Goal: Task Accomplishment & Management: Manage account settings

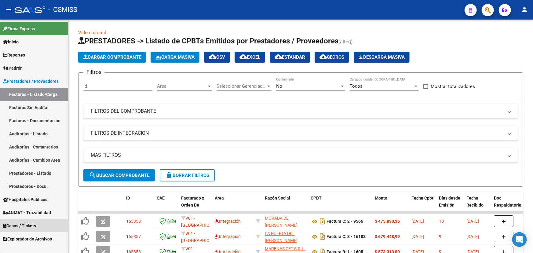
drag, startPoint x: 11, startPoint y: 226, endPoint x: 15, endPoint y: 226, distance: 4.6
click at [11, 226] on span "Casos / Tickets" at bounding box center [19, 226] width 33 height 7
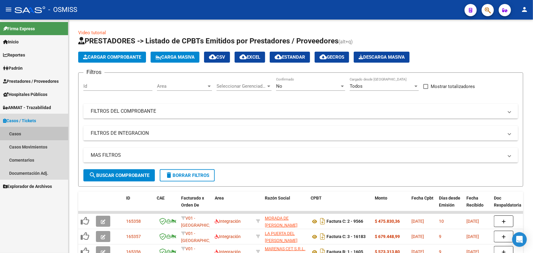
click at [15, 132] on link "Casos" at bounding box center [34, 133] width 68 height 13
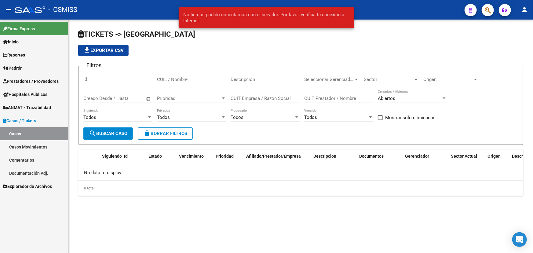
click at [182, 42] on app-list-header "TICKETS -> Casos file_download Exportar CSV Filtros Id CUIL / Nombre Descripcio…" at bounding box center [300, 87] width 445 height 116
click at [107, 131] on span "search Buscar Caso" at bounding box center [108, 134] width 39 height 6
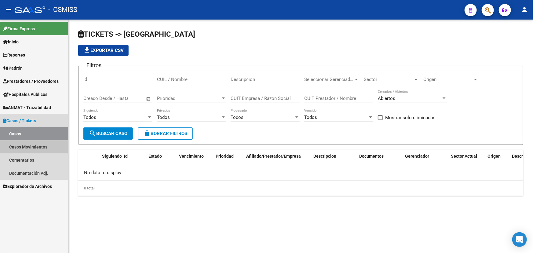
click at [20, 145] on link "Casos Movimientos" at bounding box center [34, 146] width 68 height 13
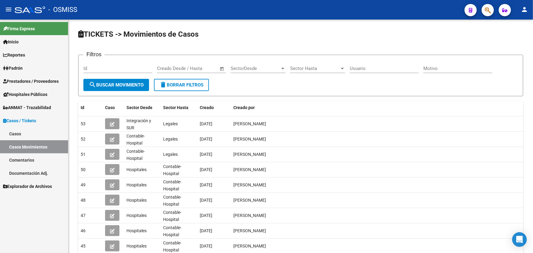
click at [13, 132] on link "Casos" at bounding box center [34, 133] width 68 height 13
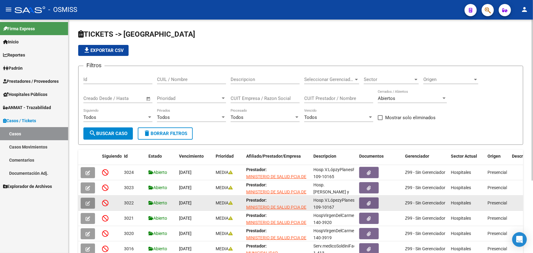
click at [91, 204] on button "button" at bounding box center [88, 203] width 14 height 11
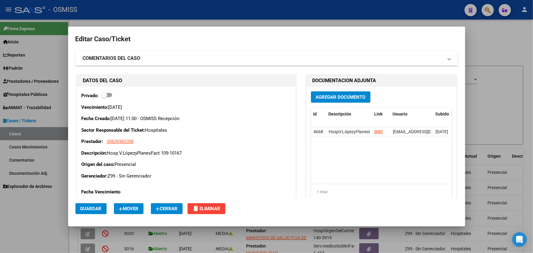
click at [168, 211] on span "Cerrar" at bounding box center [167, 209] width 22 height 6
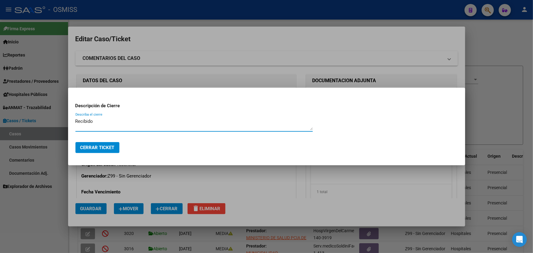
type textarea "Recibido"
click at [95, 143] on button "Cerrar Ticket" at bounding box center [98, 147] width 44 height 11
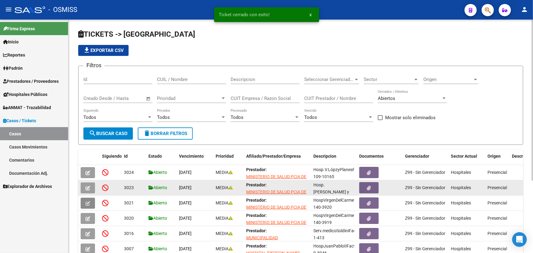
click at [90, 186] on icon "button" at bounding box center [88, 188] width 5 height 5
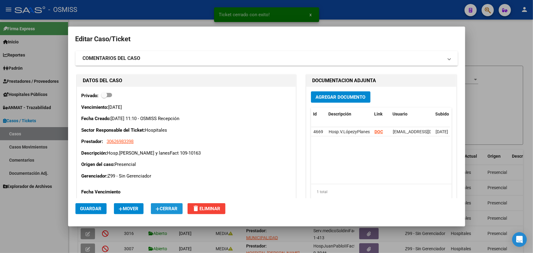
click at [177, 212] on button "Cerrar" at bounding box center [167, 208] width 32 height 11
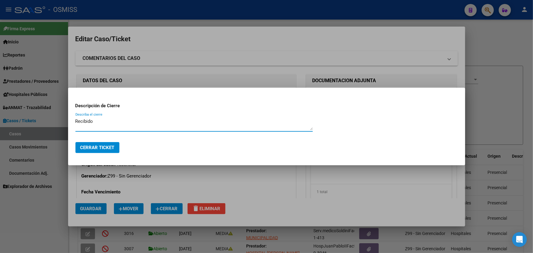
type textarea "Recibido"
click at [100, 151] on button "Cerrar Ticket" at bounding box center [98, 147] width 44 height 11
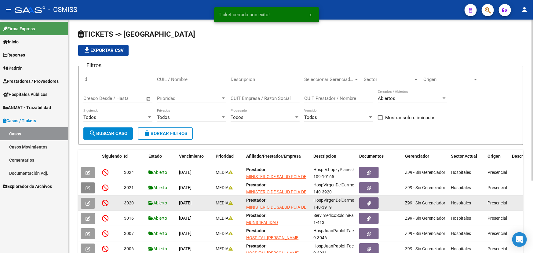
click at [90, 203] on icon "button" at bounding box center [88, 203] width 5 height 5
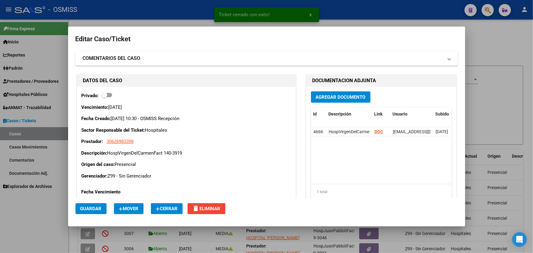
click at [168, 211] on button "Cerrar" at bounding box center [167, 208] width 32 height 11
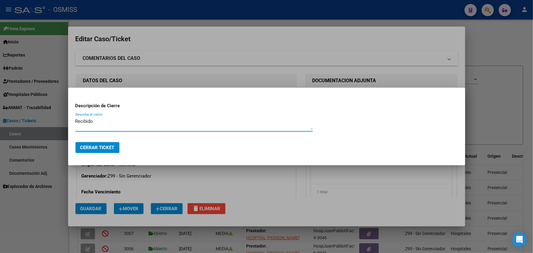
type textarea "Recibido"
click at [93, 149] on span "Cerrar Ticket" at bounding box center [97, 148] width 34 height 6
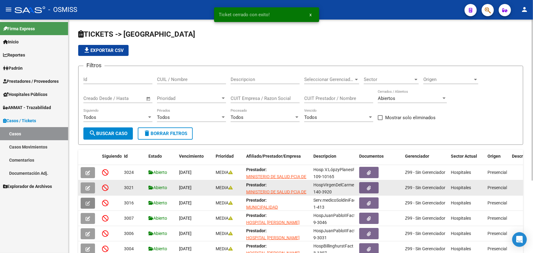
click at [88, 186] on icon "button" at bounding box center [88, 188] width 5 height 5
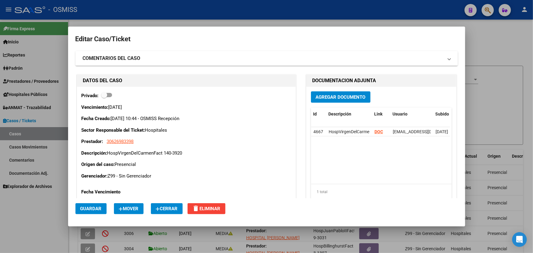
click at [170, 206] on span "Cerrar" at bounding box center [167, 209] width 22 height 6
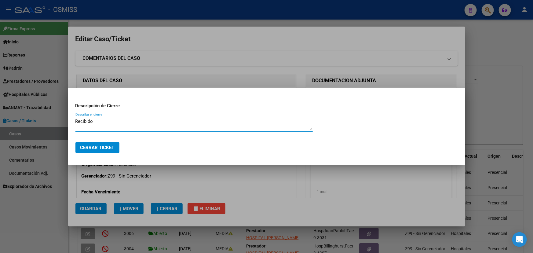
type textarea "Recibido"
click at [111, 152] on button "Cerrar Ticket" at bounding box center [98, 147] width 44 height 11
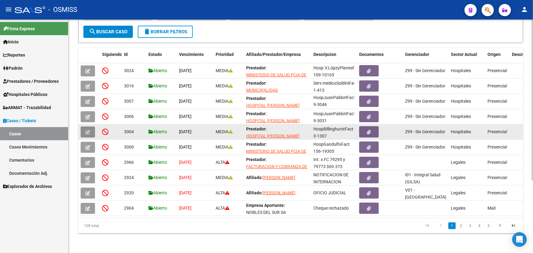
click at [89, 130] on icon "button" at bounding box center [88, 132] width 5 height 5
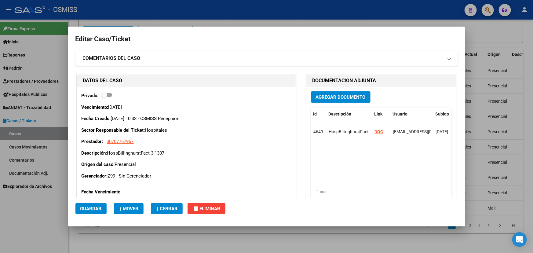
click at [493, 32] on div at bounding box center [266, 126] width 533 height 253
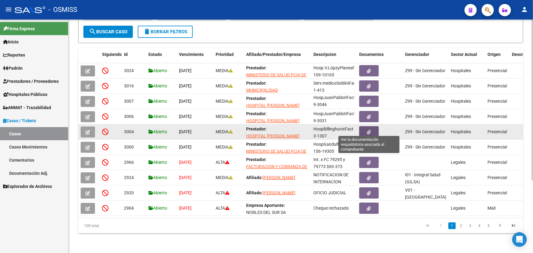
click at [369, 130] on icon "button" at bounding box center [369, 132] width 4 height 5
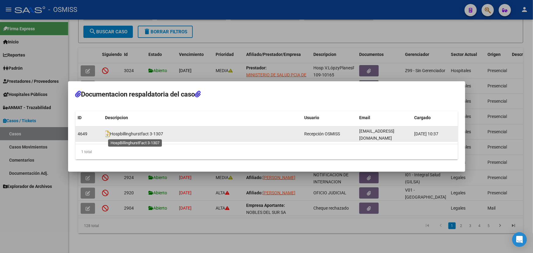
click at [116, 134] on span "Hospbillinghurstfact 3-1307" at bounding box center [134, 134] width 58 height 5
click at [108, 132] on icon at bounding box center [107, 134] width 5 height 7
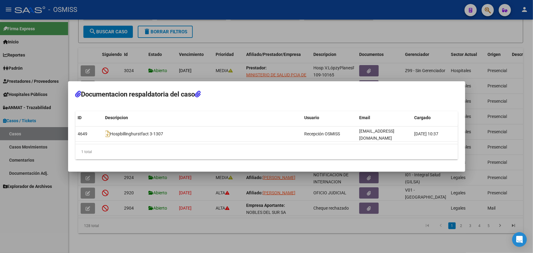
click at [223, 27] on div at bounding box center [266, 126] width 533 height 253
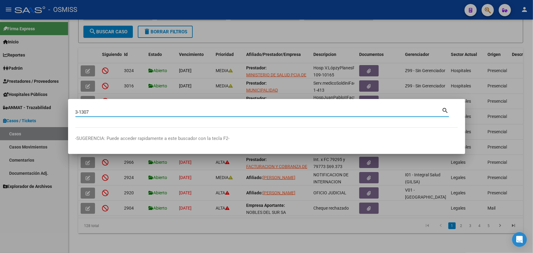
type input "3-1307"
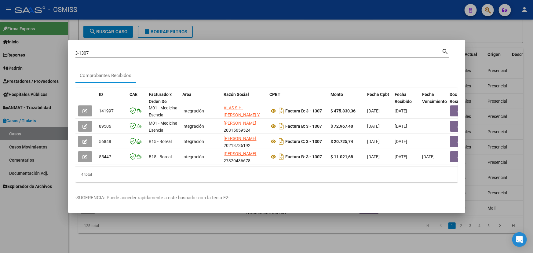
click at [489, 31] on div at bounding box center [266, 126] width 533 height 253
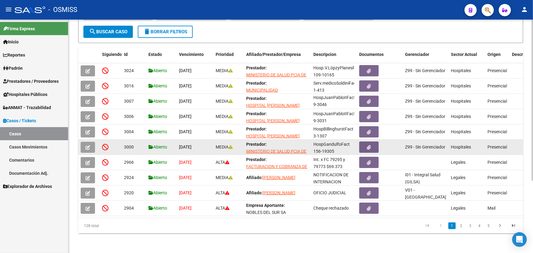
click at [89, 145] on icon "button" at bounding box center [88, 147] width 5 height 5
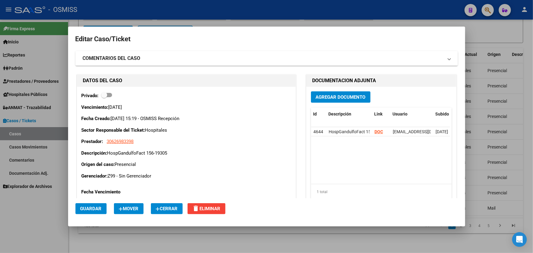
click at [159, 208] on icon "button" at bounding box center [158, 209] width 4 height 5
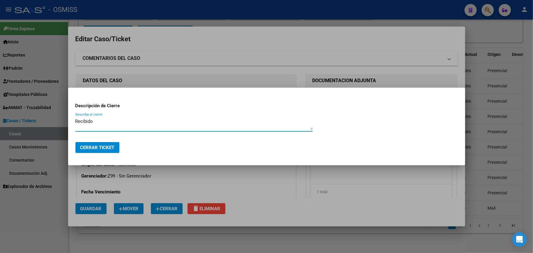
type textarea "Recibido"
click at [109, 150] on span "Cerrar Ticket" at bounding box center [97, 148] width 34 height 6
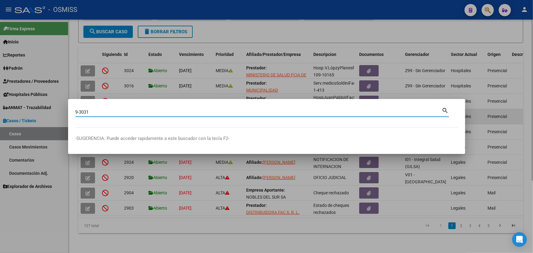
type input "9-3031"
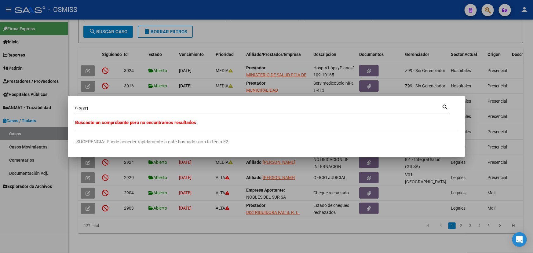
click at [457, 30] on div at bounding box center [266, 126] width 533 height 253
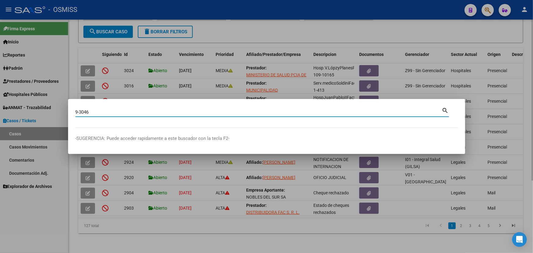
type input "9-3046"
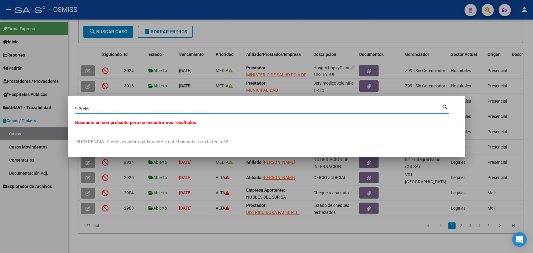
click at [359, 84] on div at bounding box center [266, 126] width 533 height 253
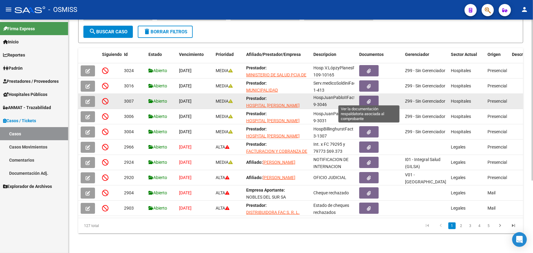
click at [370, 99] on icon "button" at bounding box center [369, 101] width 4 height 5
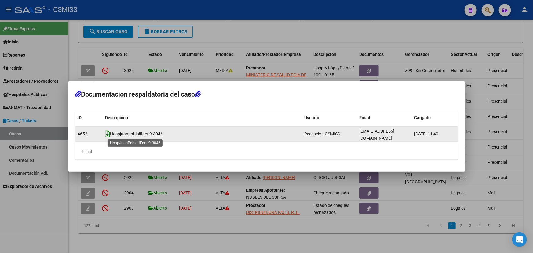
click at [106, 134] on icon at bounding box center [107, 134] width 5 height 7
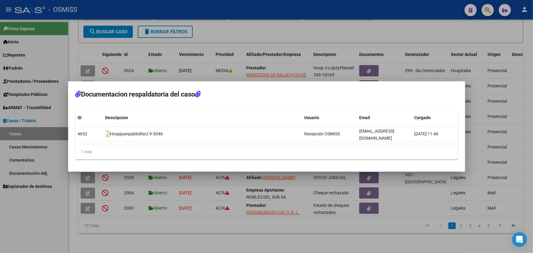
click at [377, 38] on div at bounding box center [266, 126] width 533 height 253
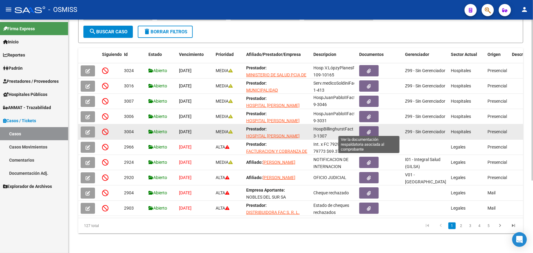
click at [375, 128] on button "button" at bounding box center [369, 131] width 20 height 11
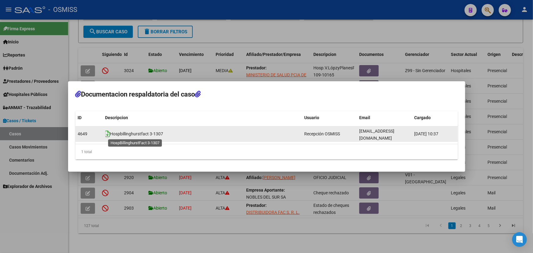
click at [107, 133] on icon at bounding box center [107, 134] width 5 height 7
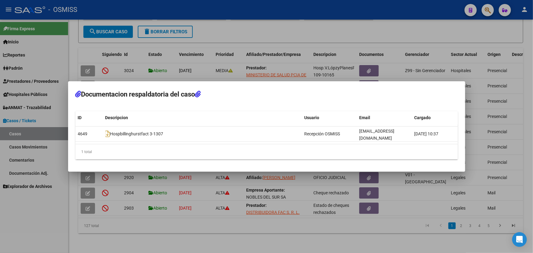
click at [314, 30] on div at bounding box center [266, 126] width 533 height 253
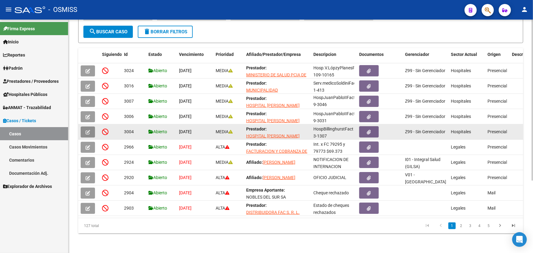
click at [88, 130] on icon "button" at bounding box center [88, 132] width 5 height 5
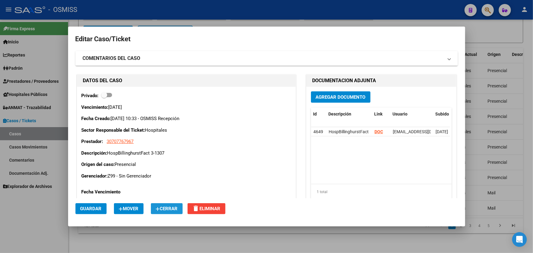
click at [175, 210] on span "Cerrar" at bounding box center [167, 209] width 22 height 6
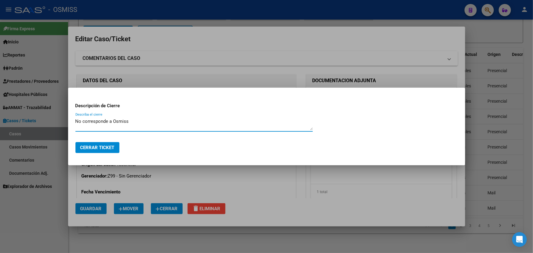
type textarea "No corresponde a Osmiss"
click at [104, 147] on span "Cerrar Ticket" at bounding box center [97, 148] width 34 height 6
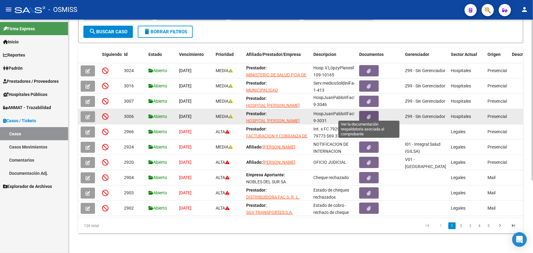
click at [367, 115] on icon "button" at bounding box center [369, 117] width 4 height 5
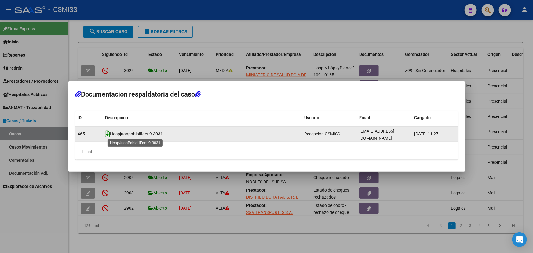
click at [105, 135] on icon at bounding box center [107, 134] width 5 height 7
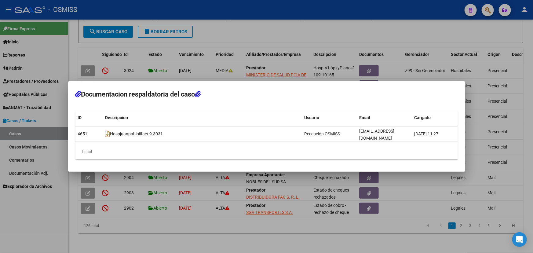
click at [230, 28] on div at bounding box center [266, 126] width 533 height 253
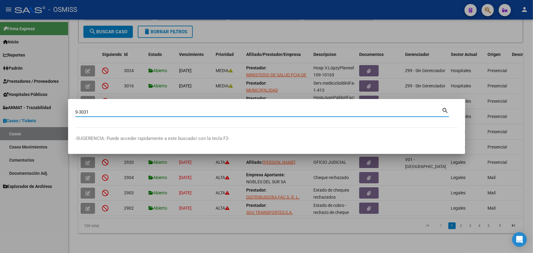
type input "9-3031"
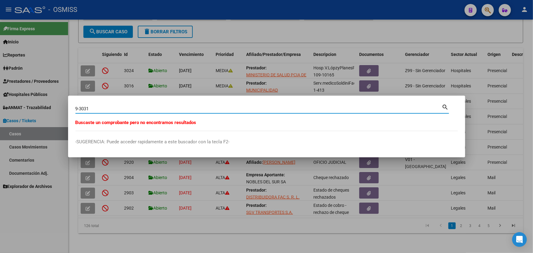
click at [368, 35] on div at bounding box center [266, 126] width 533 height 253
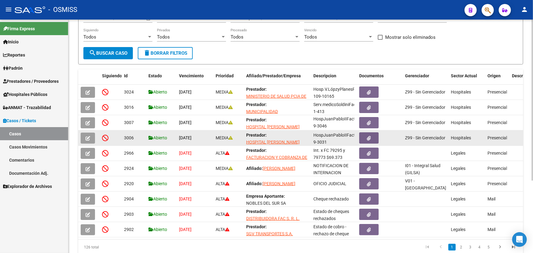
scroll to position [49, 0]
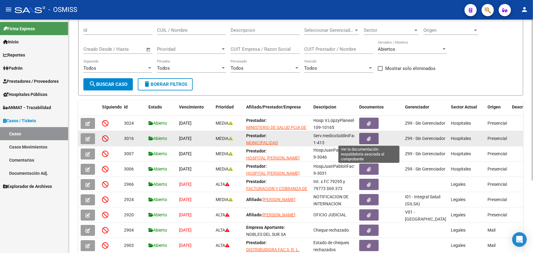
click at [365, 137] on button "button" at bounding box center [369, 138] width 20 height 11
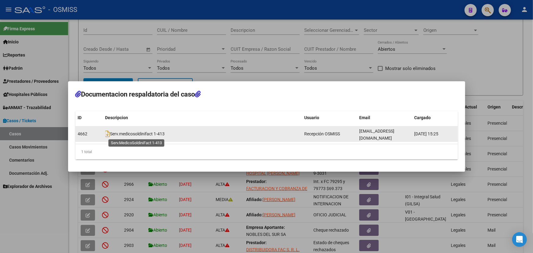
click at [111, 135] on span "Serv.medicosoldinifact 1-413" at bounding box center [135, 134] width 60 height 5
click at [105, 133] on icon at bounding box center [107, 134] width 5 height 7
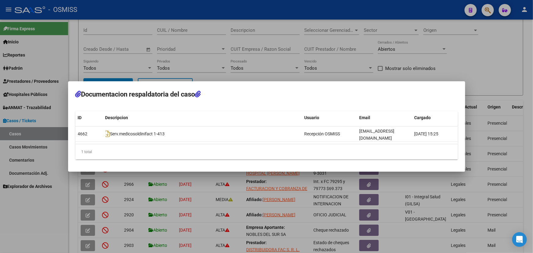
click at [198, 39] on div at bounding box center [266, 126] width 533 height 253
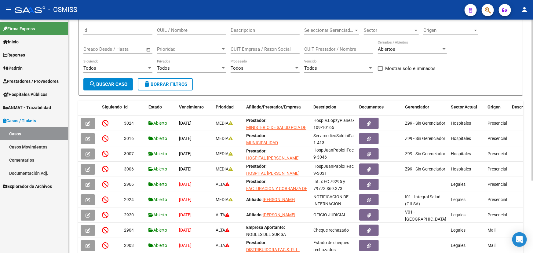
click at [245, 87] on form "Filtros Id CUIL / Nombre Descripcion Seleccionar Gerenciador Seleccionar Gerenc…" at bounding box center [300, 56] width 445 height 79
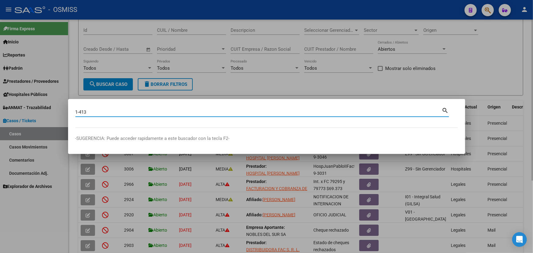
type input "1-413"
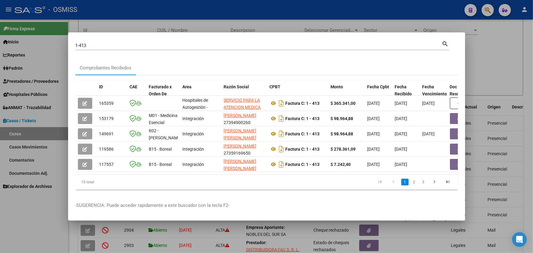
click at [499, 69] on div at bounding box center [266, 126] width 533 height 253
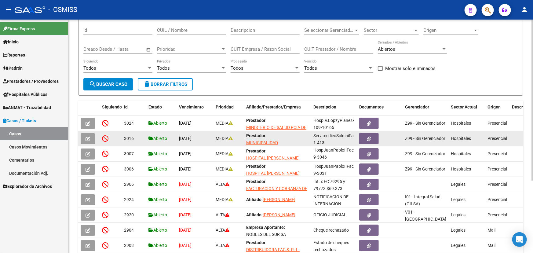
click at [92, 137] on button "button" at bounding box center [88, 138] width 14 height 11
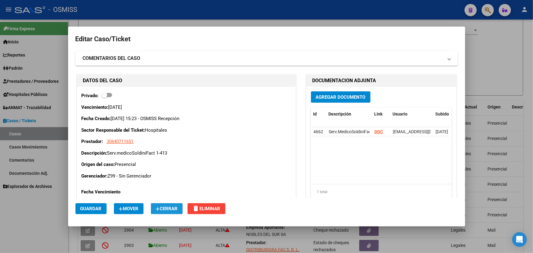
click at [167, 211] on span "Cerrar" at bounding box center [167, 209] width 22 height 6
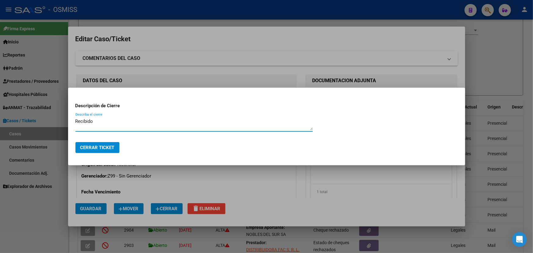
type textarea "Recibido"
click at [106, 147] on span "Cerrar Ticket" at bounding box center [97, 148] width 34 height 6
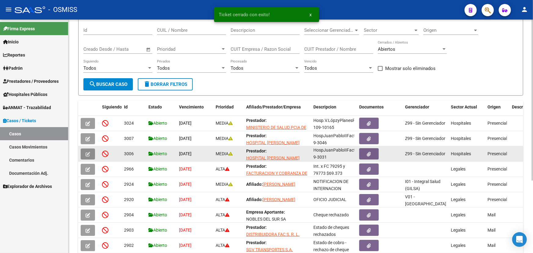
click at [86, 153] on icon "button" at bounding box center [88, 154] width 5 height 5
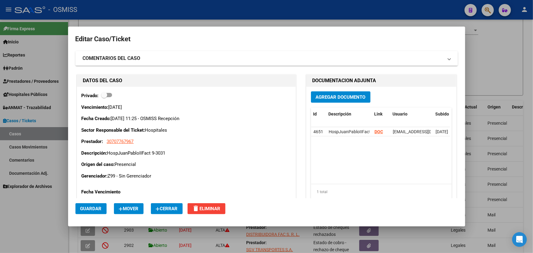
click at [178, 211] on span "Cerrar" at bounding box center [167, 209] width 22 height 6
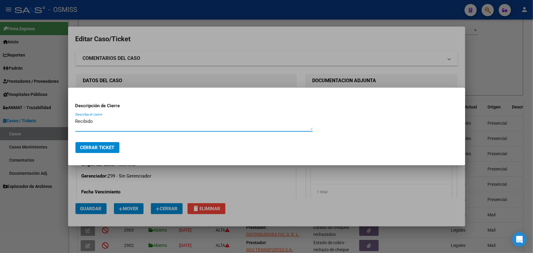
type textarea "Recibido"
click at [111, 148] on span "Cerrar Ticket" at bounding box center [97, 148] width 34 height 6
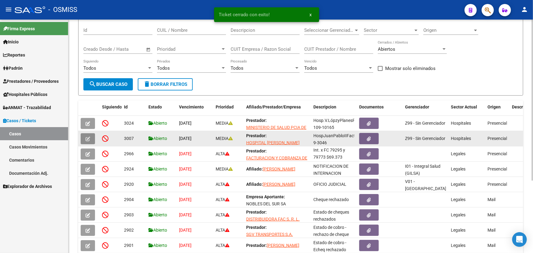
click at [90, 138] on button "button" at bounding box center [88, 138] width 14 height 11
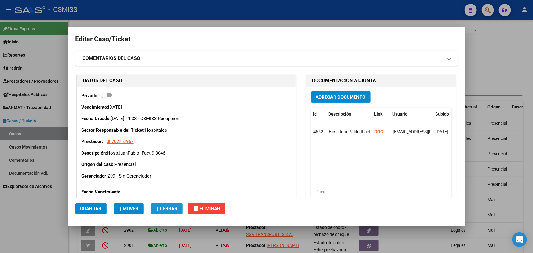
click at [172, 207] on span "Cerrar" at bounding box center [167, 209] width 22 height 6
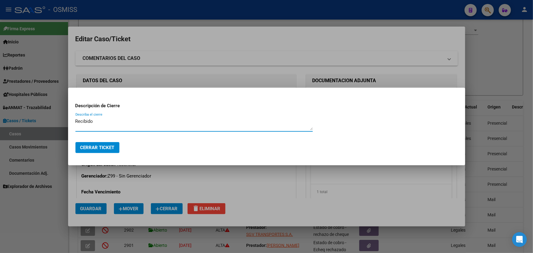
type textarea "Recibido"
click at [110, 148] on span "Cerrar Ticket" at bounding box center [97, 148] width 34 height 6
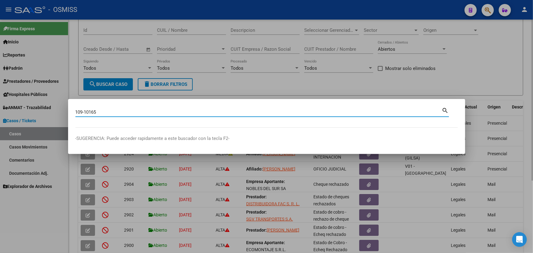
type input "109-10165"
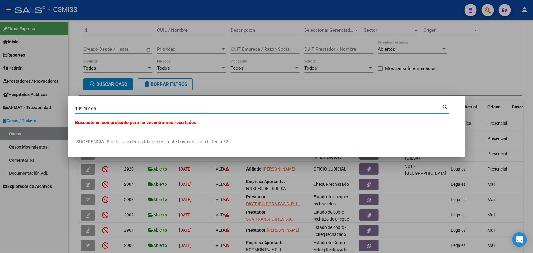
click at [296, 87] on div at bounding box center [266, 126] width 533 height 253
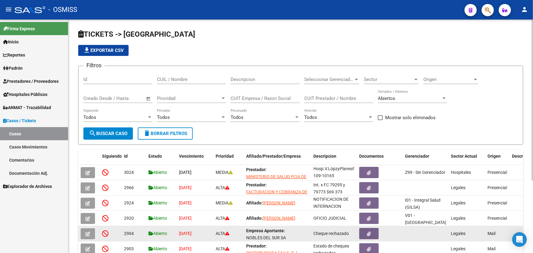
scroll to position [0, 0]
